Goal: Task Accomplishment & Management: Complete application form

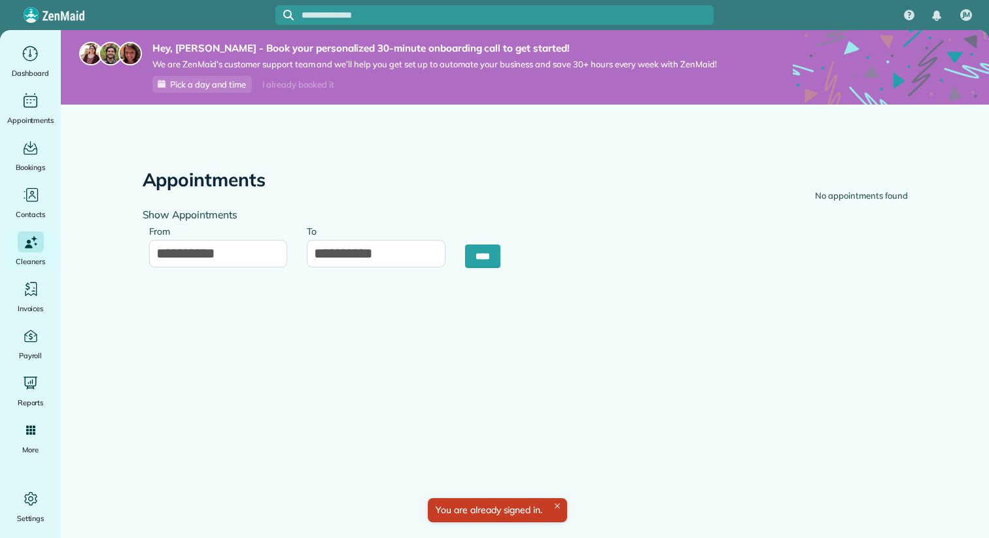
type input "**********"
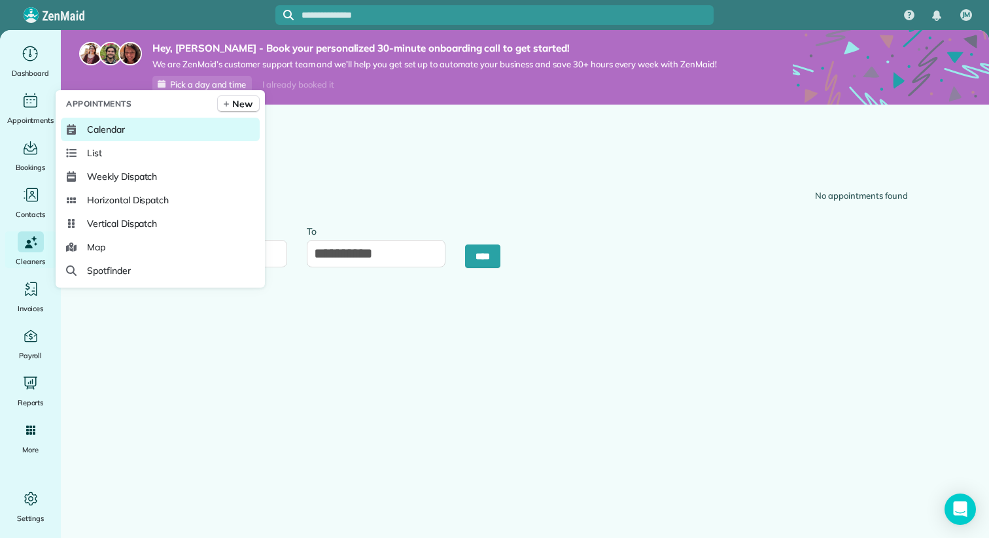
click at [135, 133] on link "Calendar" at bounding box center [160, 130] width 199 height 24
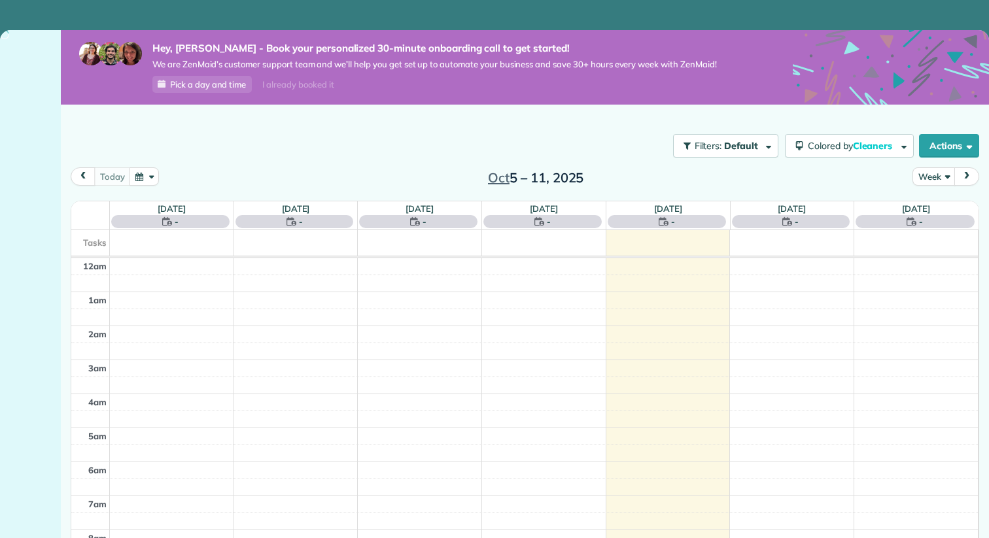
scroll to position [239, 0]
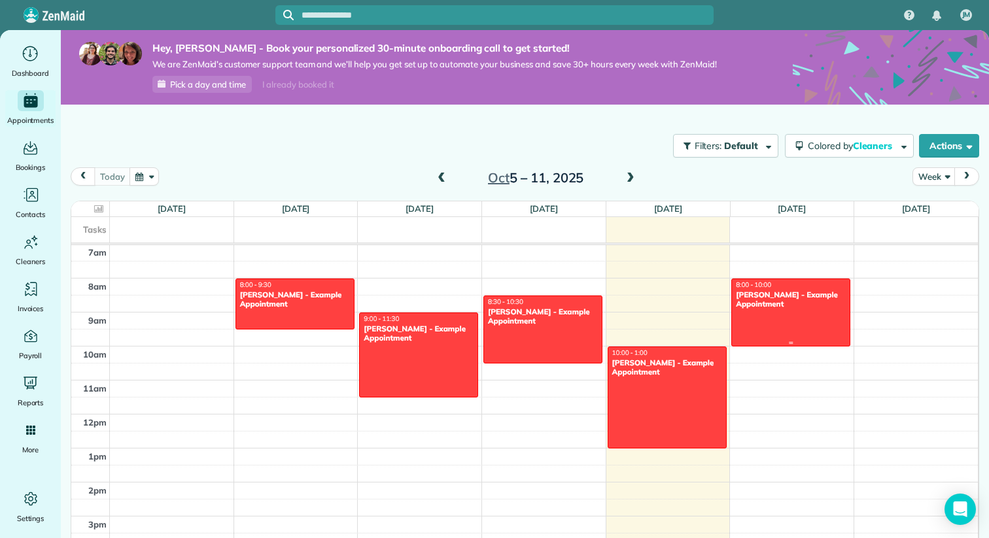
click at [779, 290] on div "[PERSON_NAME] - Example Appointment" at bounding box center [790, 299] width 111 height 19
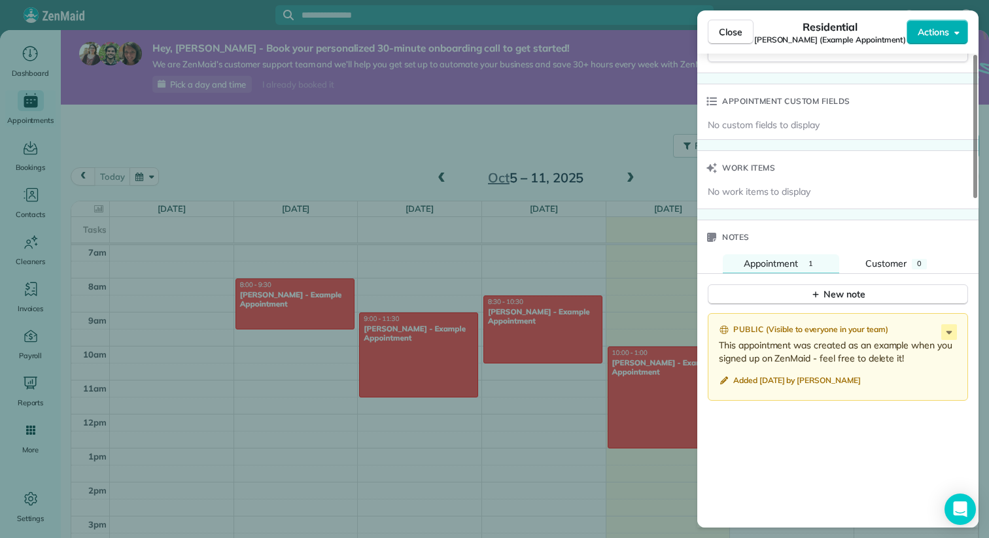
scroll to position [895, 0]
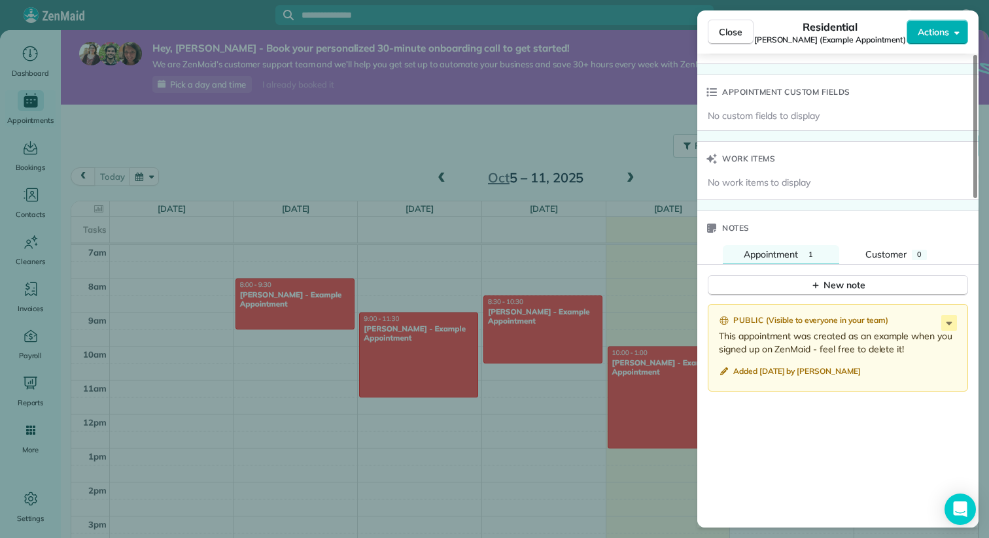
click at [589, 440] on div "Close Residential Chris Schwab (Example Appointment) Actions Status Active Chri…" at bounding box center [494, 269] width 989 height 538
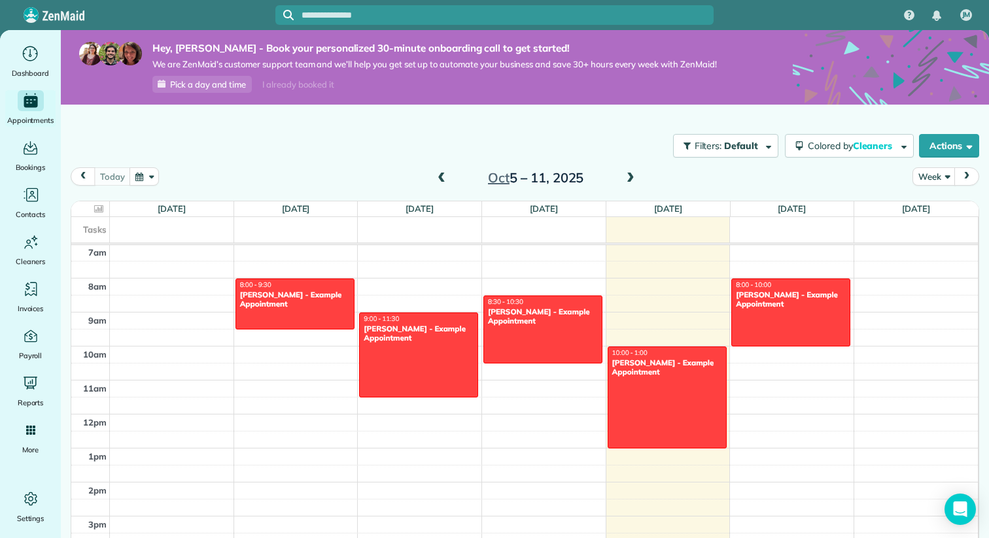
click at [227, 86] on span "Pick a day and time" at bounding box center [208, 84] width 76 height 10
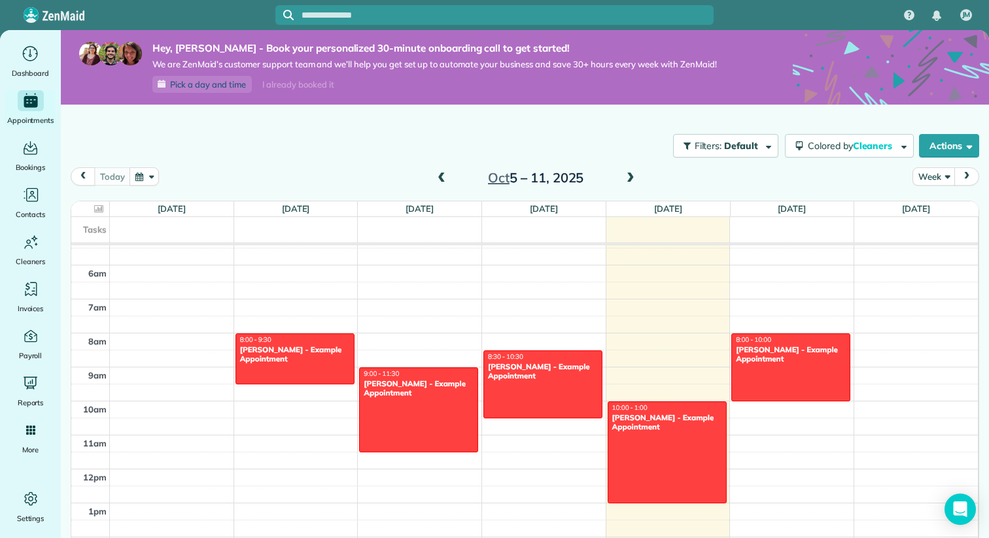
scroll to position [182, 0]
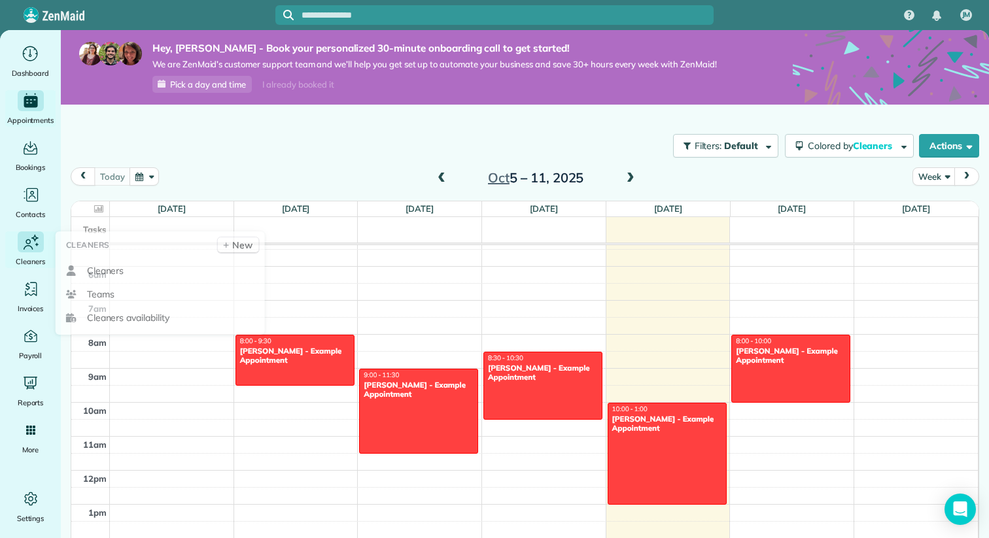
click at [35, 246] on icon "Main" at bounding box center [31, 242] width 20 height 20
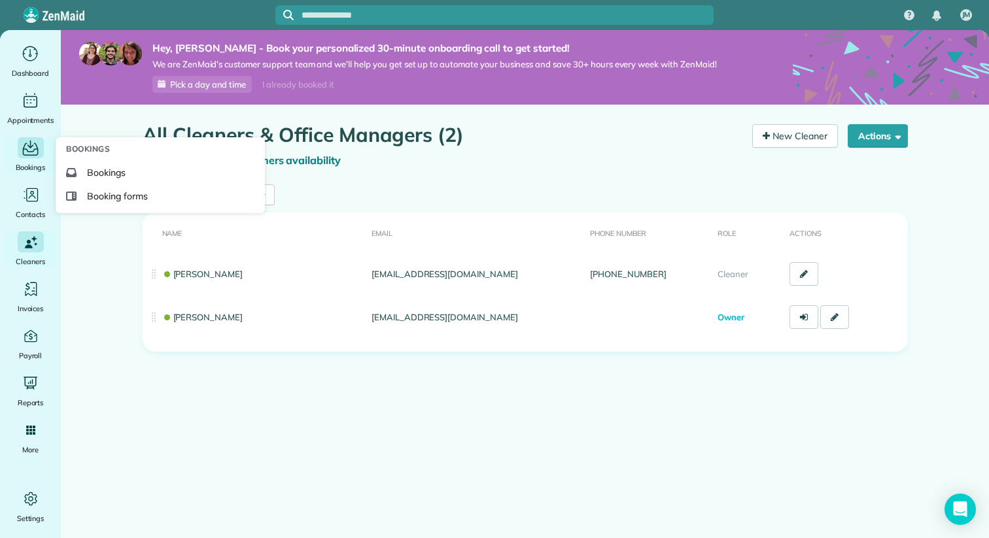
click at [41, 150] on div "Main" at bounding box center [31, 147] width 26 height 21
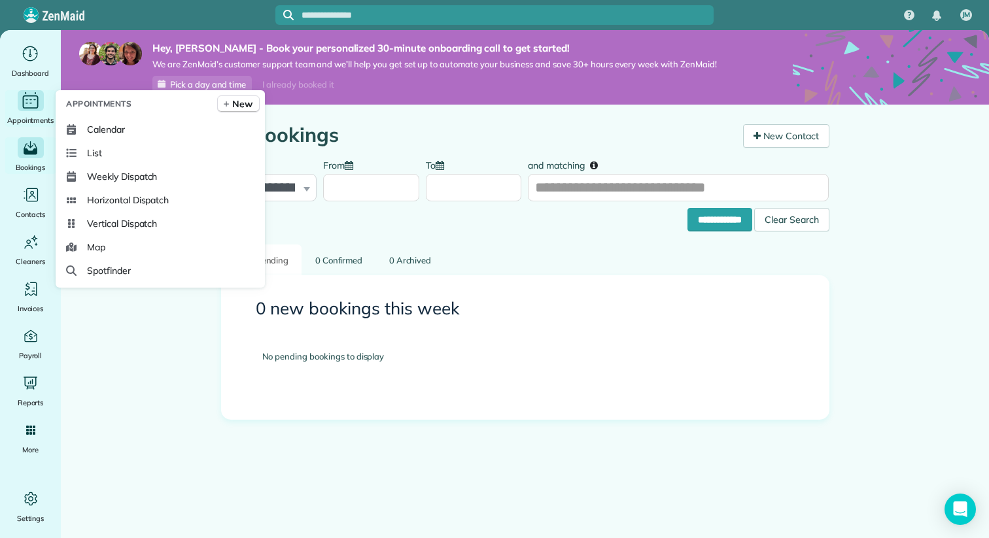
click at [39, 108] on icon "Main" at bounding box center [30, 101] width 20 height 20
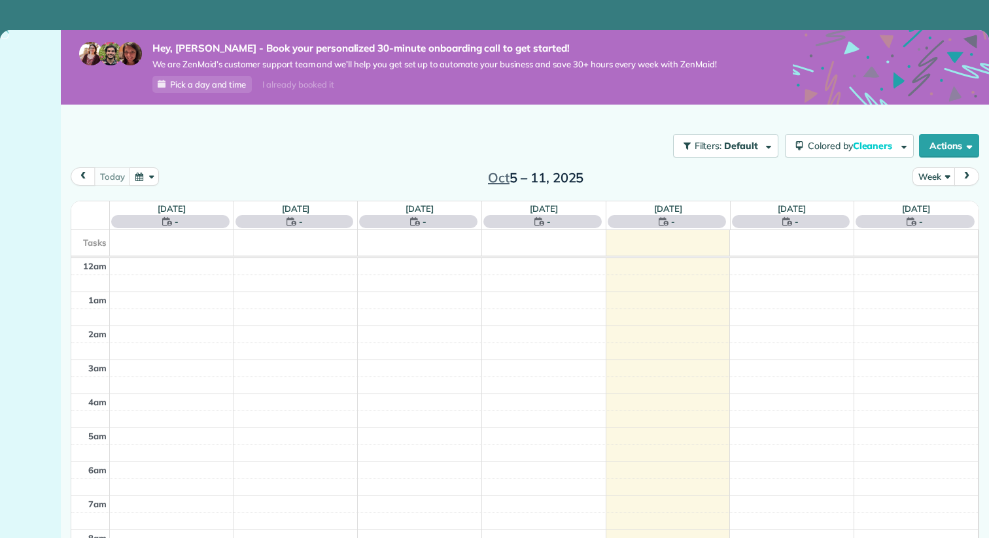
scroll to position [239, 0]
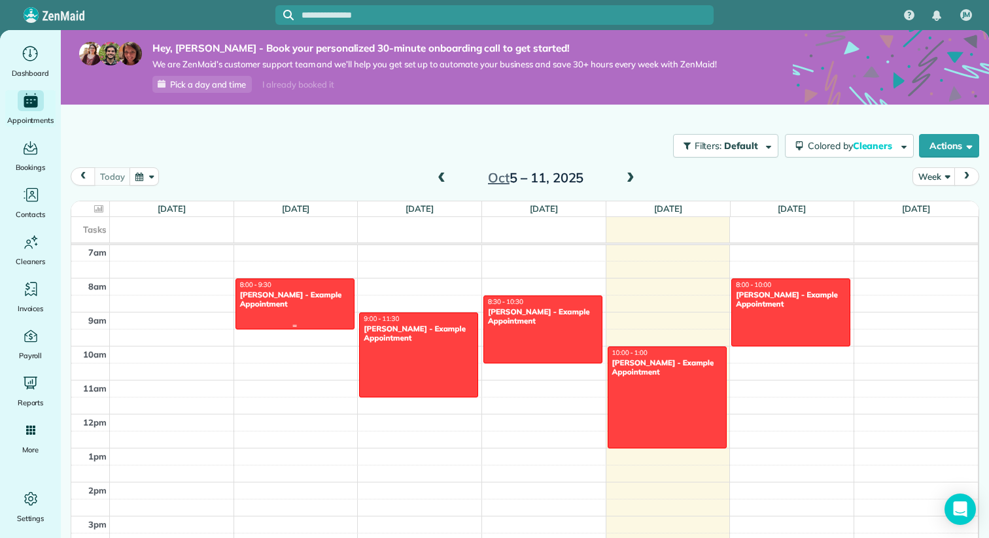
click at [297, 311] on div at bounding box center [295, 304] width 118 height 50
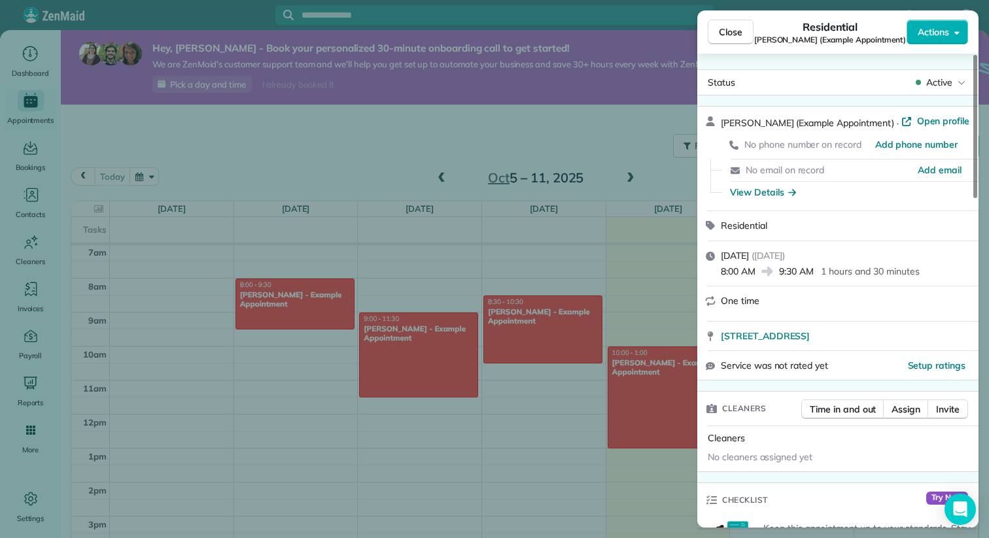
click at [663, 126] on div "Close Residential Debbie Sardone (Example Appointment) Actions Status Active De…" at bounding box center [494, 269] width 989 height 538
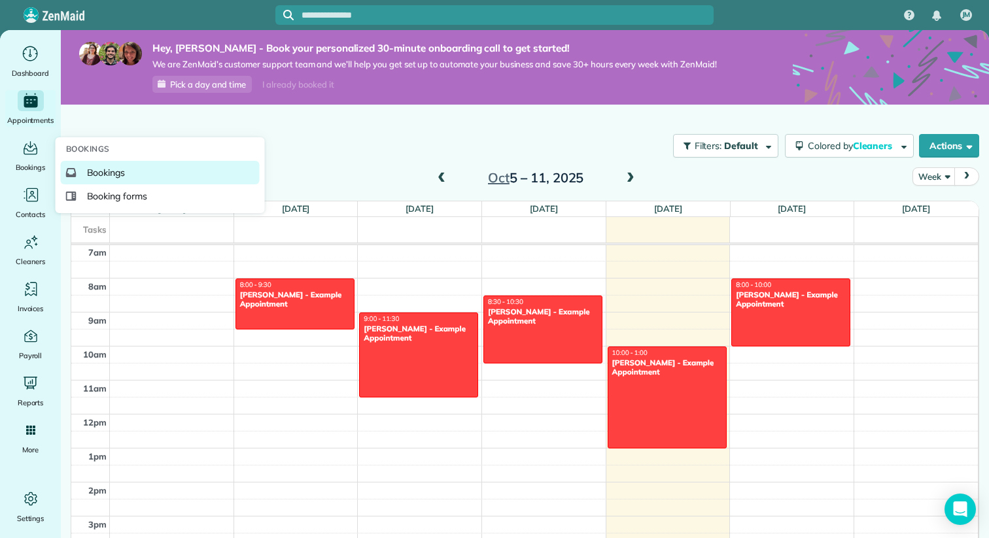
click at [108, 173] on span "Bookings" at bounding box center [106, 172] width 39 height 13
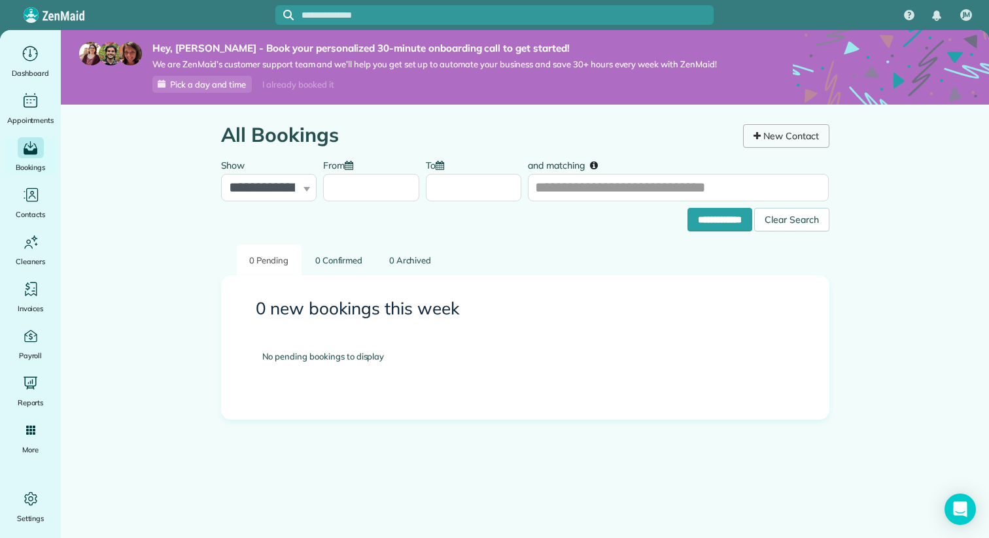
click at [768, 130] on link "New Contact" at bounding box center [786, 136] width 86 height 24
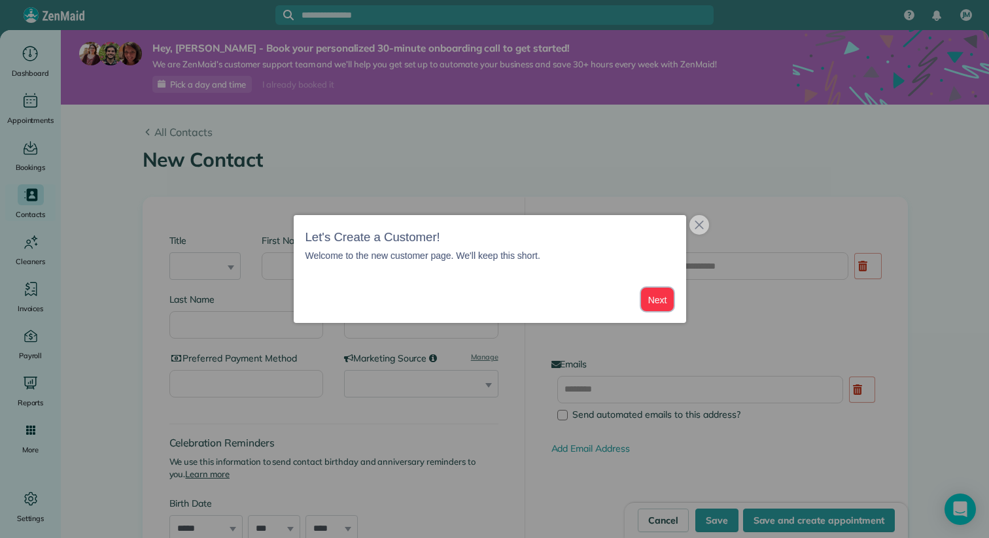
click at [654, 301] on button "Next" at bounding box center [657, 300] width 33 height 24
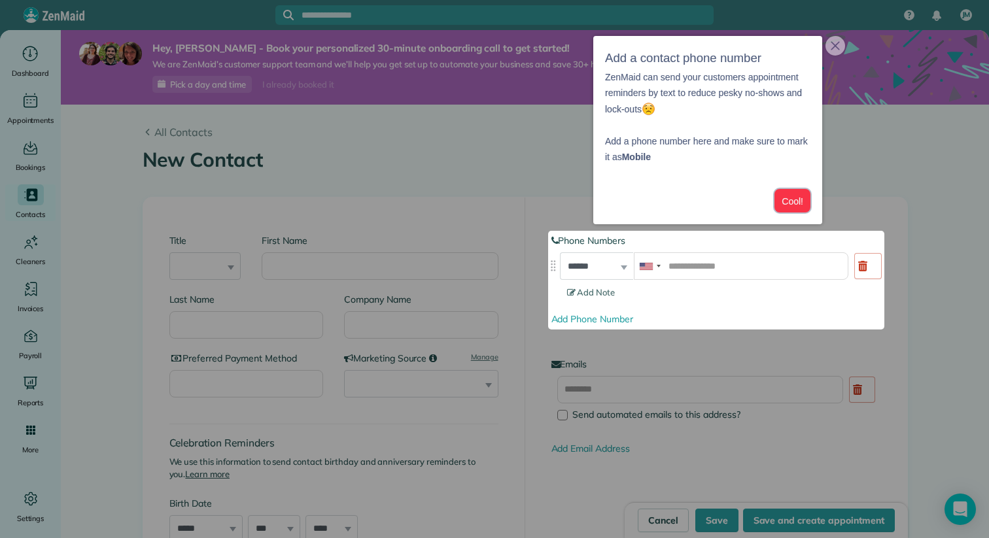
click at [797, 201] on button "Cool!" at bounding box center [792, 201] width 36 height 24
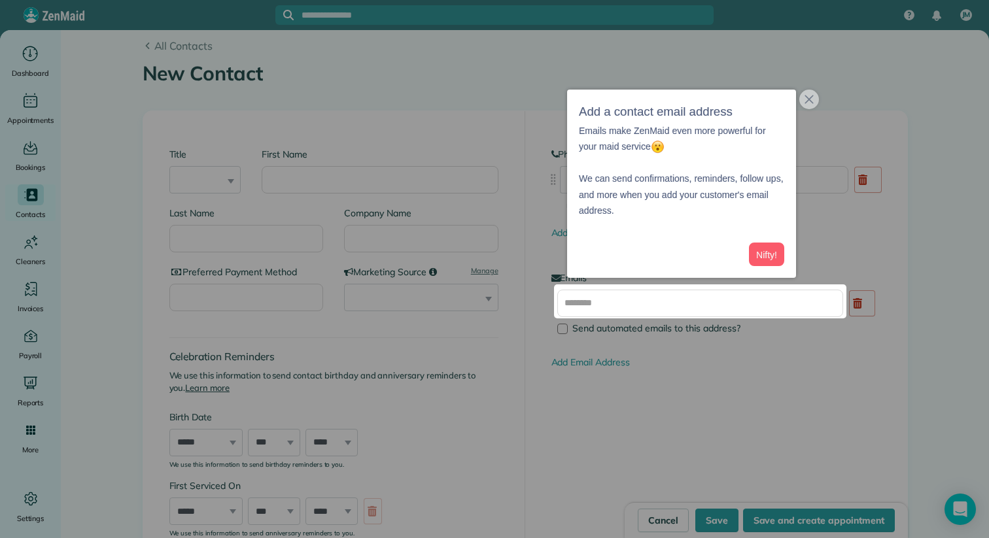
scroll to position [90, 0]
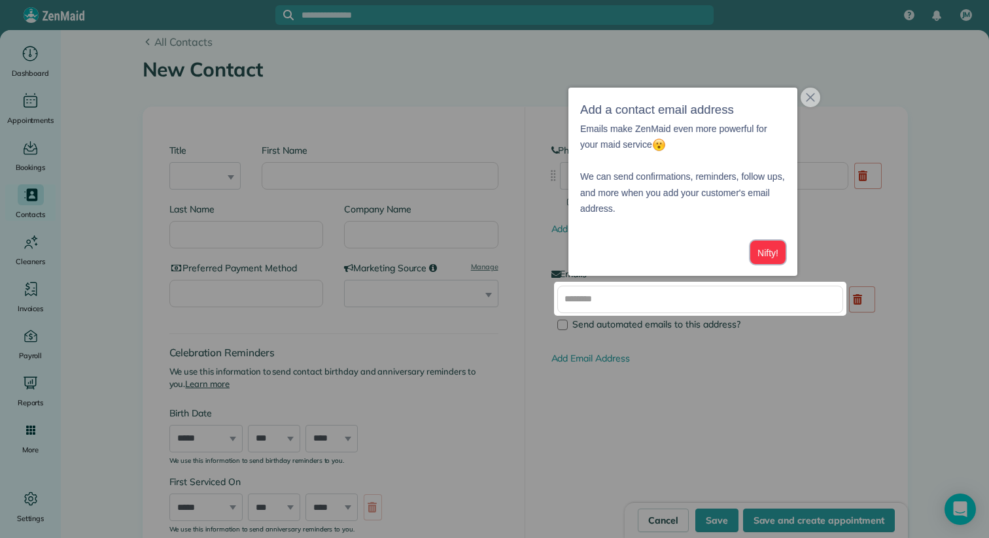
click at [770, 253] on button "Nifty!" at bounding box center [767, 253] width 35 height 24
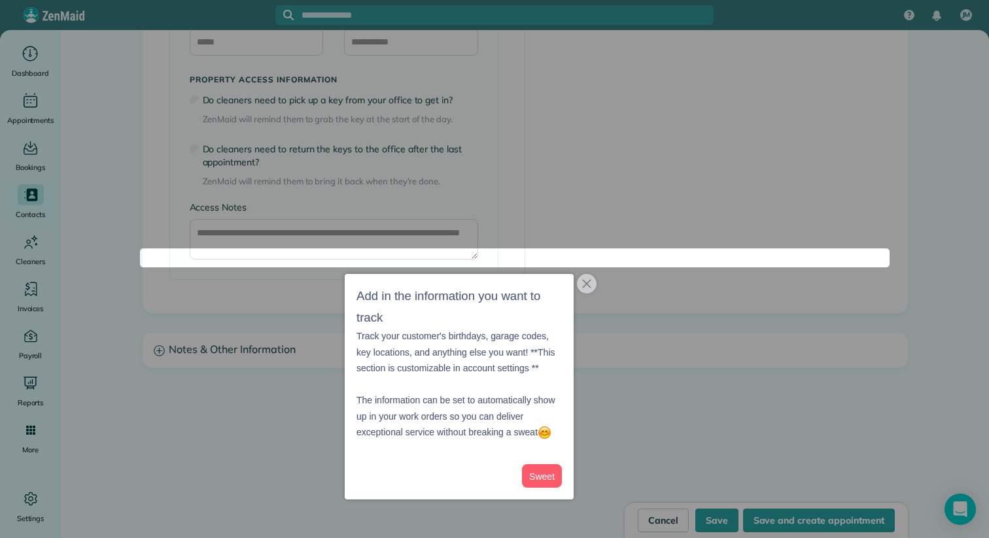
scroll to position [1082, 0]
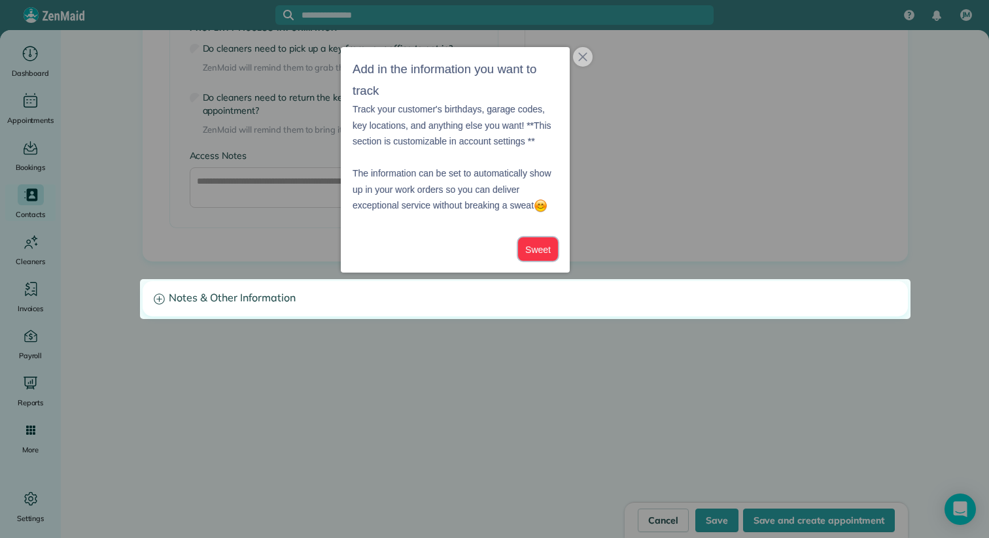
click at [546, 251] on button "Sweet" at bounding box center [538, 249] width 40 height 24
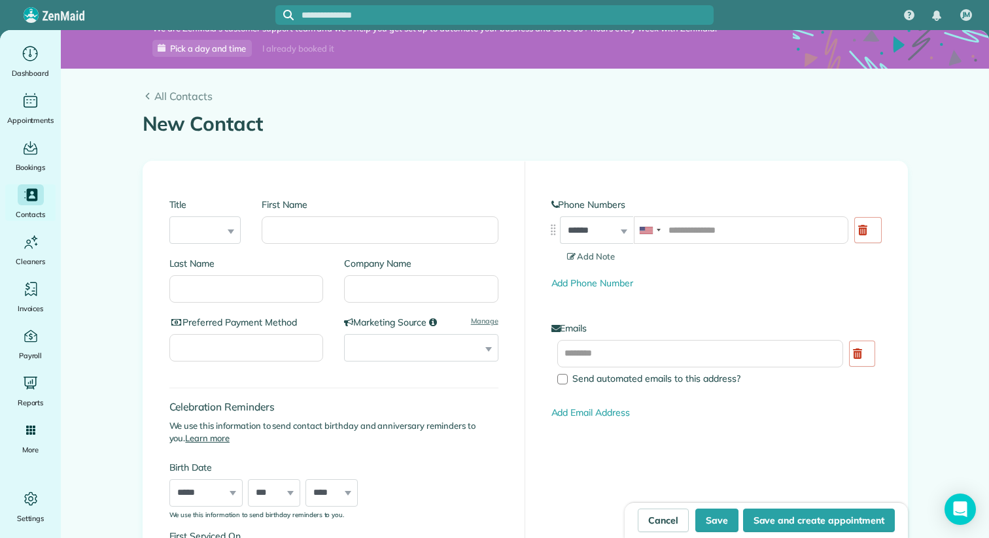
scroll to position [18, 0]
